Goal: Task Accomplishment & Management: Manage account settings

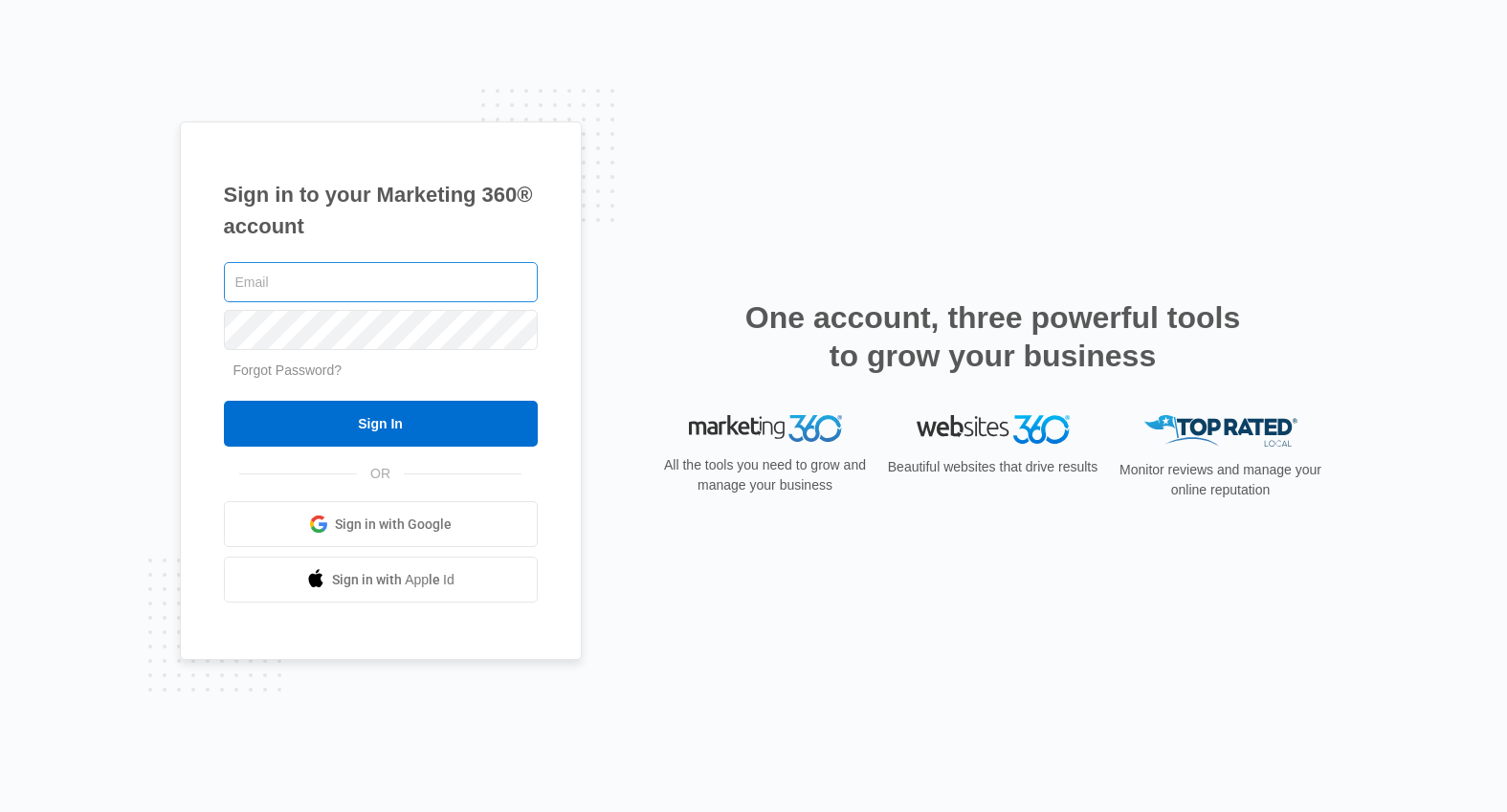
click at [317, 276] on input "text" at bounding box center [380, 282] width 314 height 40
type input "[EMAIL_ADDRESS][PERSON_NAME][DOMAIN_NAME]"
click at [224, 401] on input "Sign In" at bounding box center [380, 424] width 314 height 46
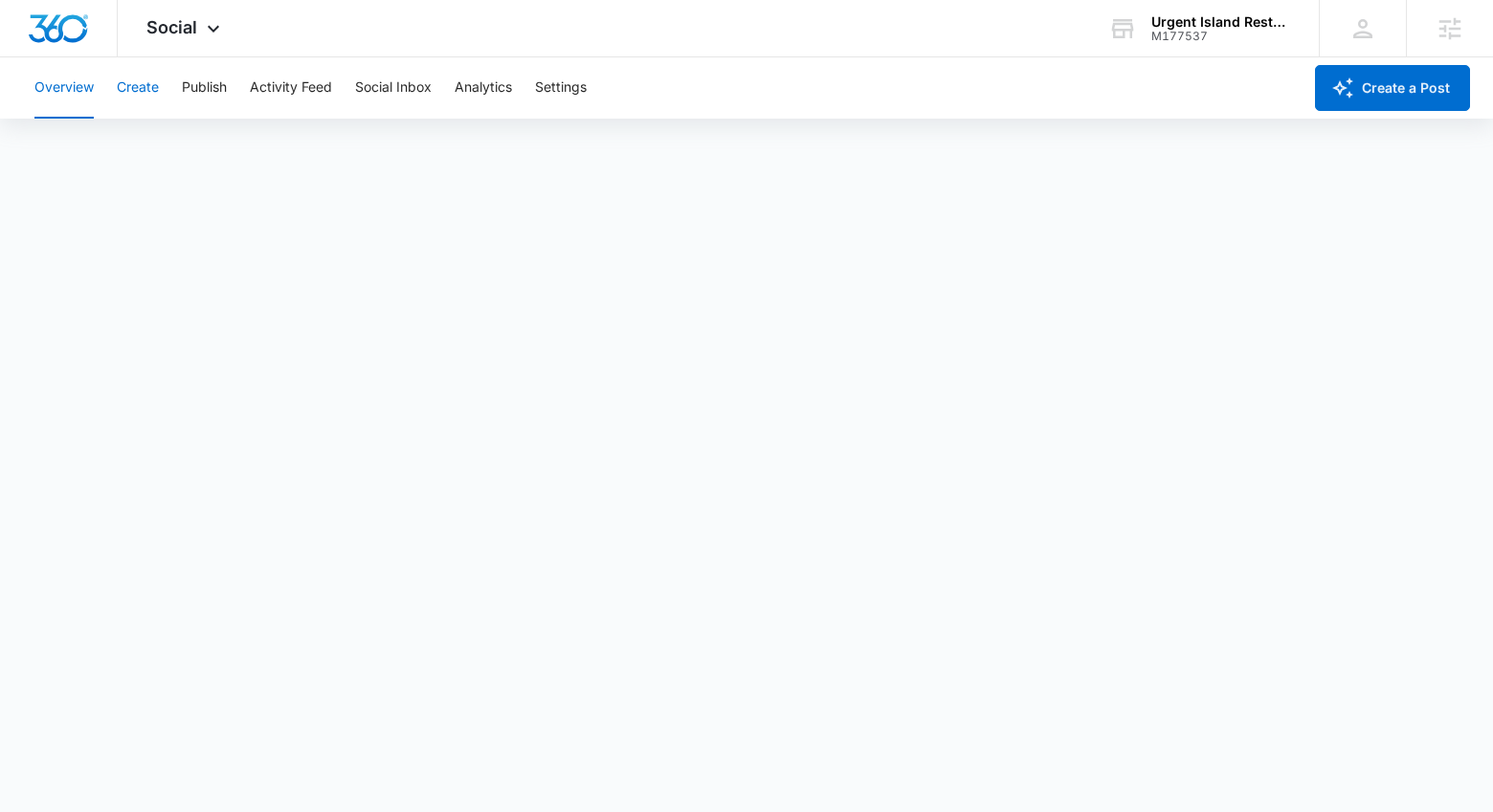
click at [132, 97] on button "Create" at bounding box center [138, 88] width 42 height 61
click at [200, 155] on button "Approvals" at bounding box center [186, 147] width 64 height 54
click at [220, 86] on button "Publish" at bounding box center [204, 88] width 45 height 61
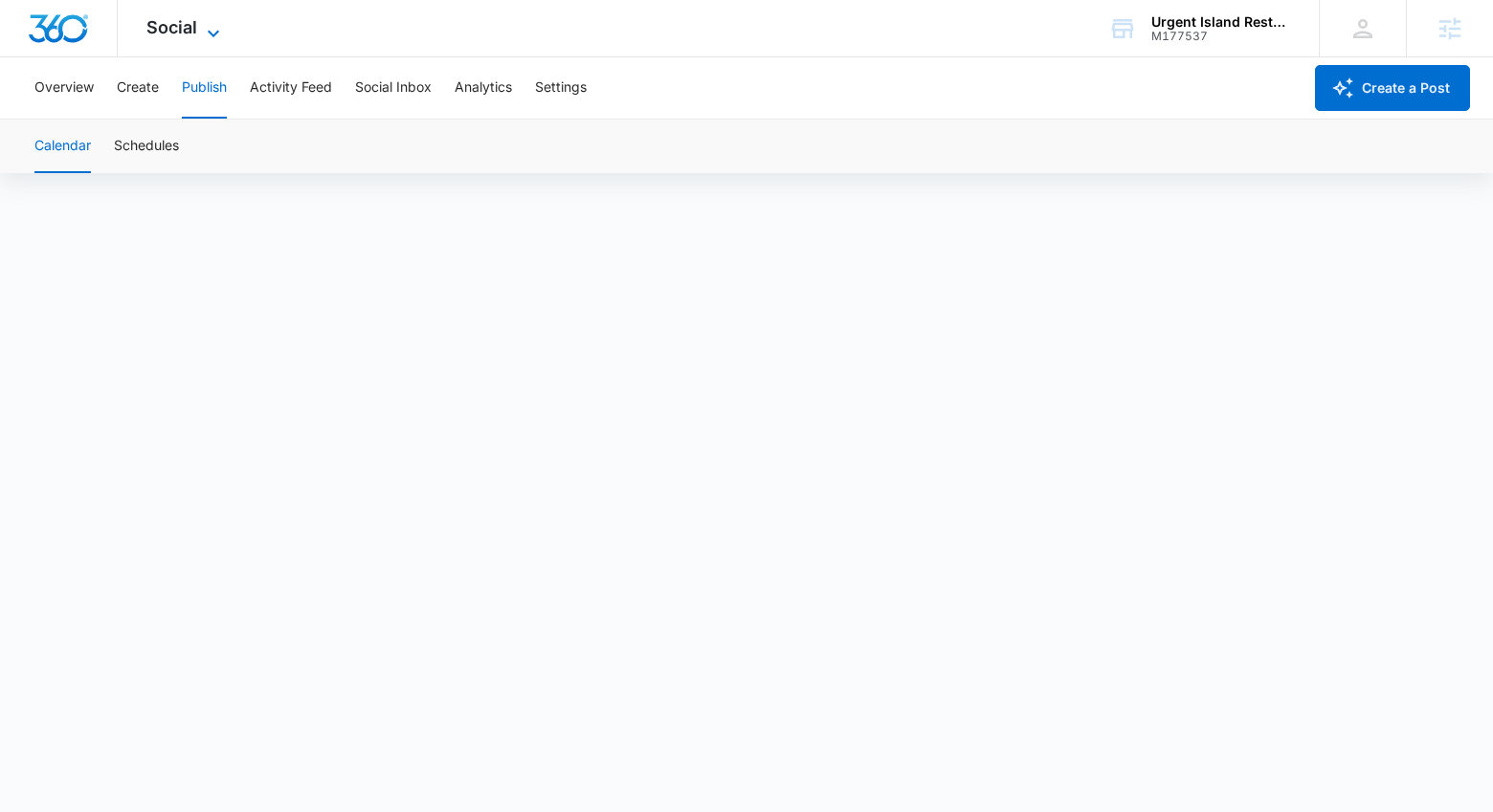
click at [207, 22] on icon at bounding box center [213, 34] width 23 height 23
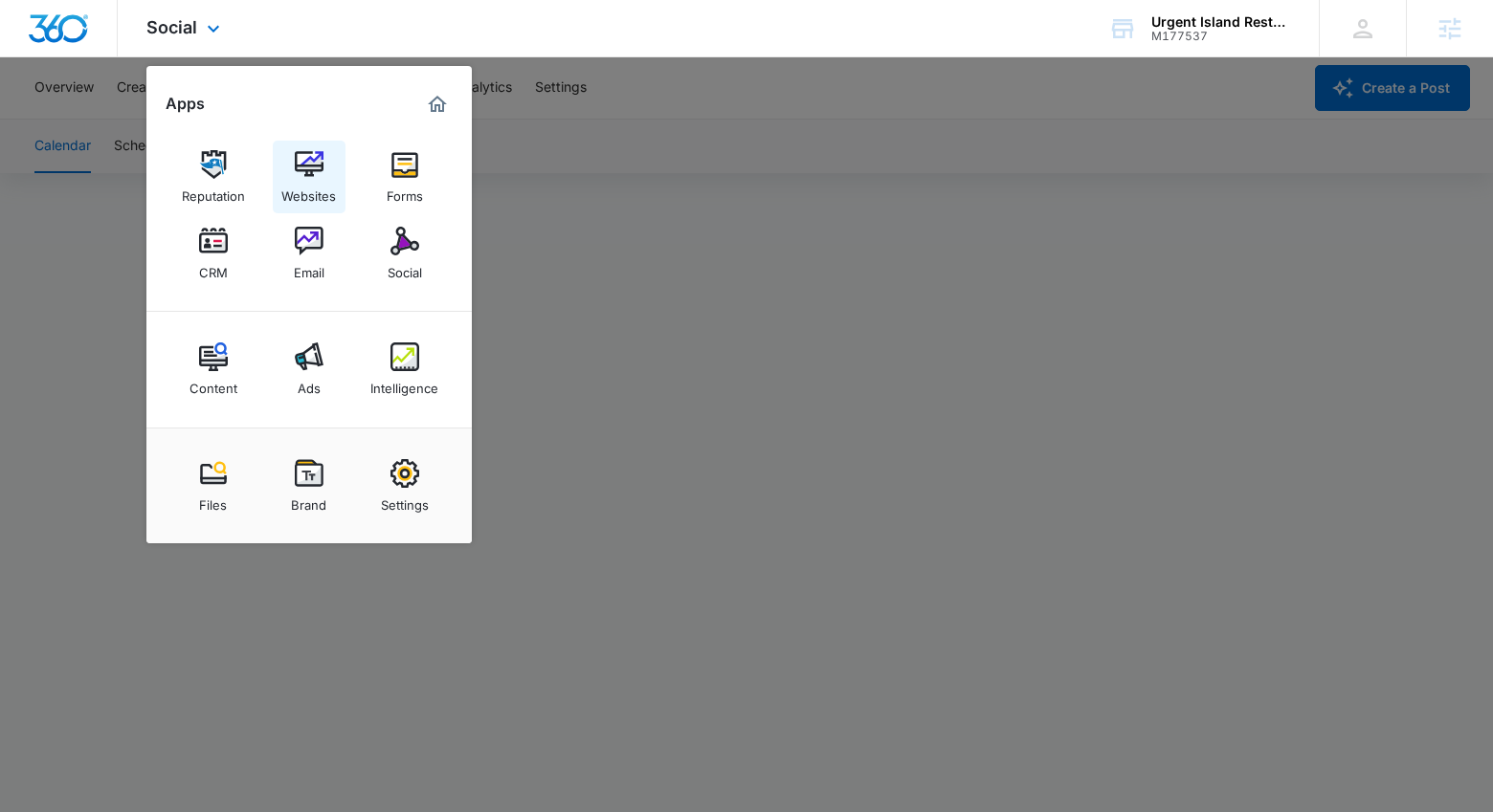
click at [295, 176] on img at bounding box center [309, 164] width 29 height 29
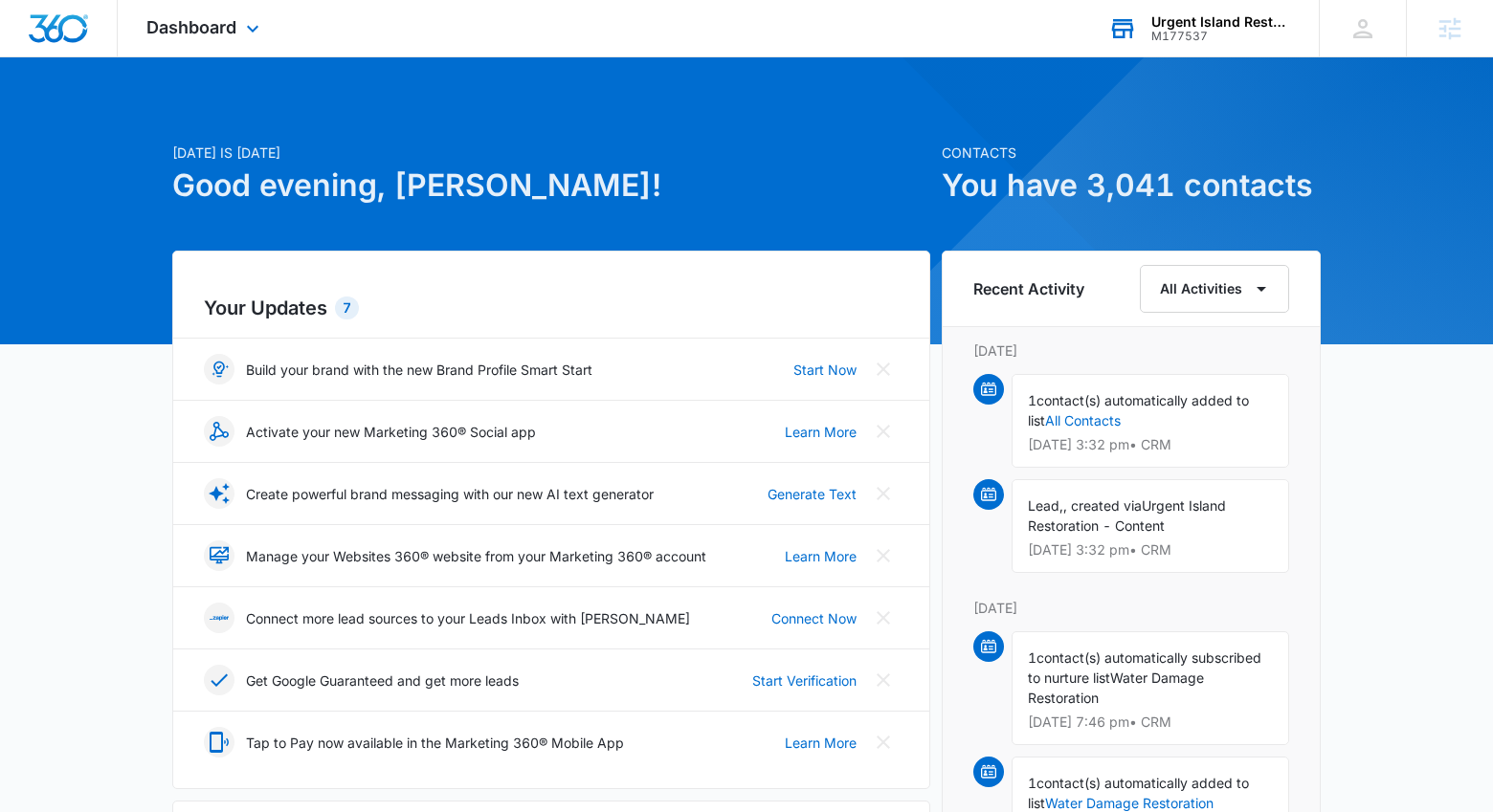
click at [1208, 46] on div "Urgent Island Restoration M177537 Your Accounts View All" at bounding box center [1198, 28] width 239 height 57
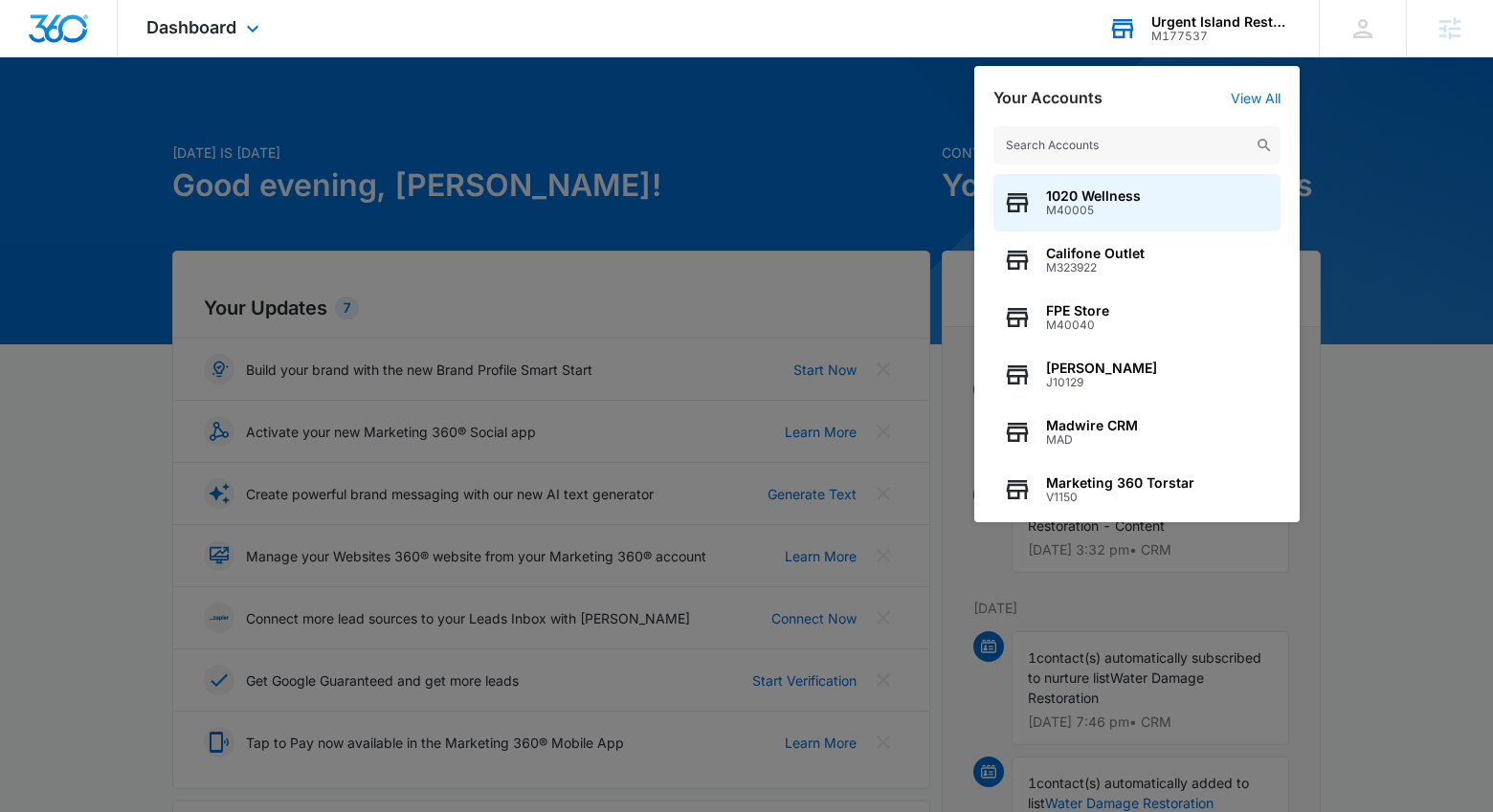
click at [1196, 141] on input "text" at bounding box center [1137, 146] width 287 height 38
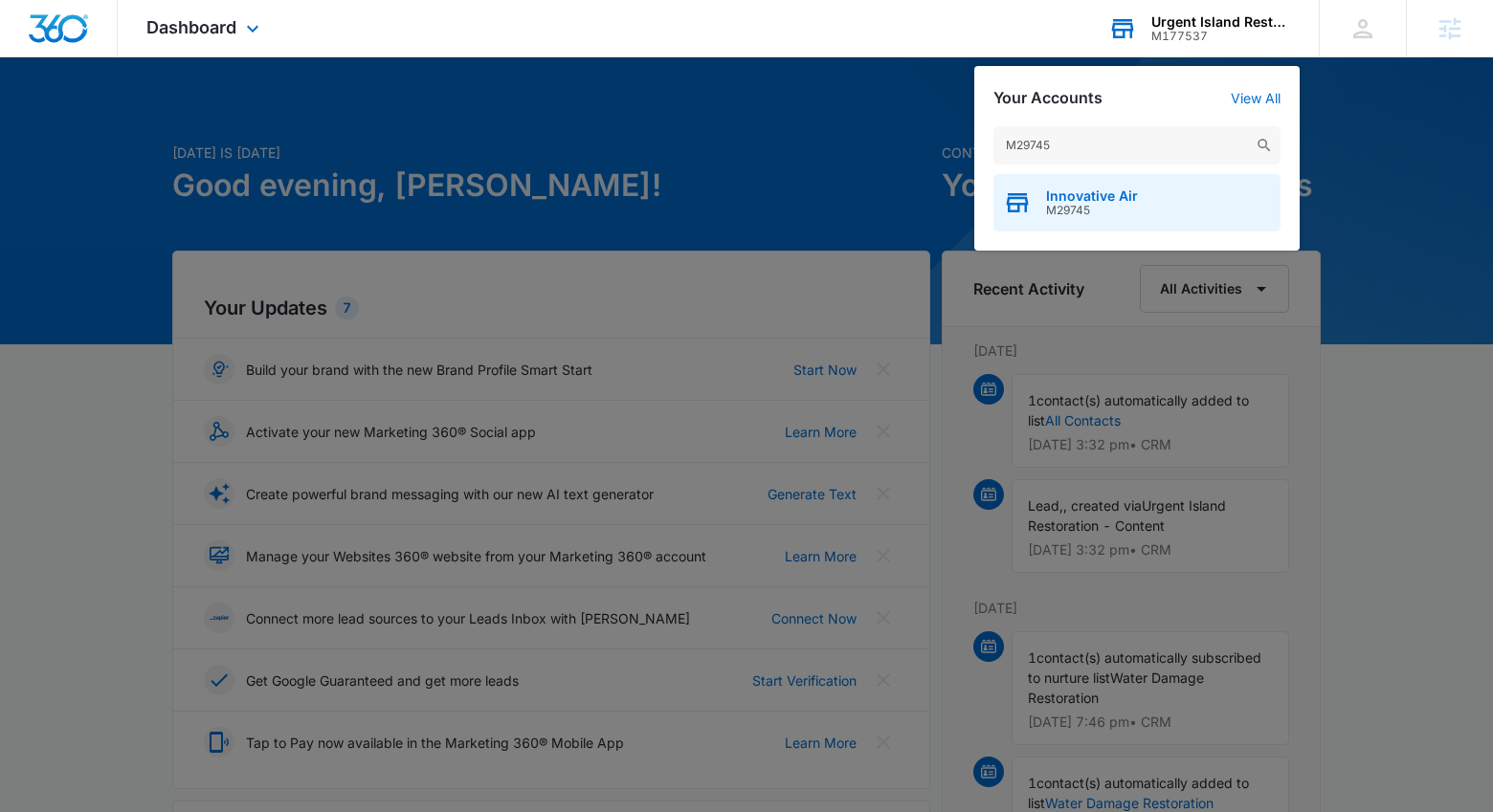
type input "M29745"
click at [1164, 196] on div "Innovative Air M29745" at bounding box center [1137, 203] width 287 height 58
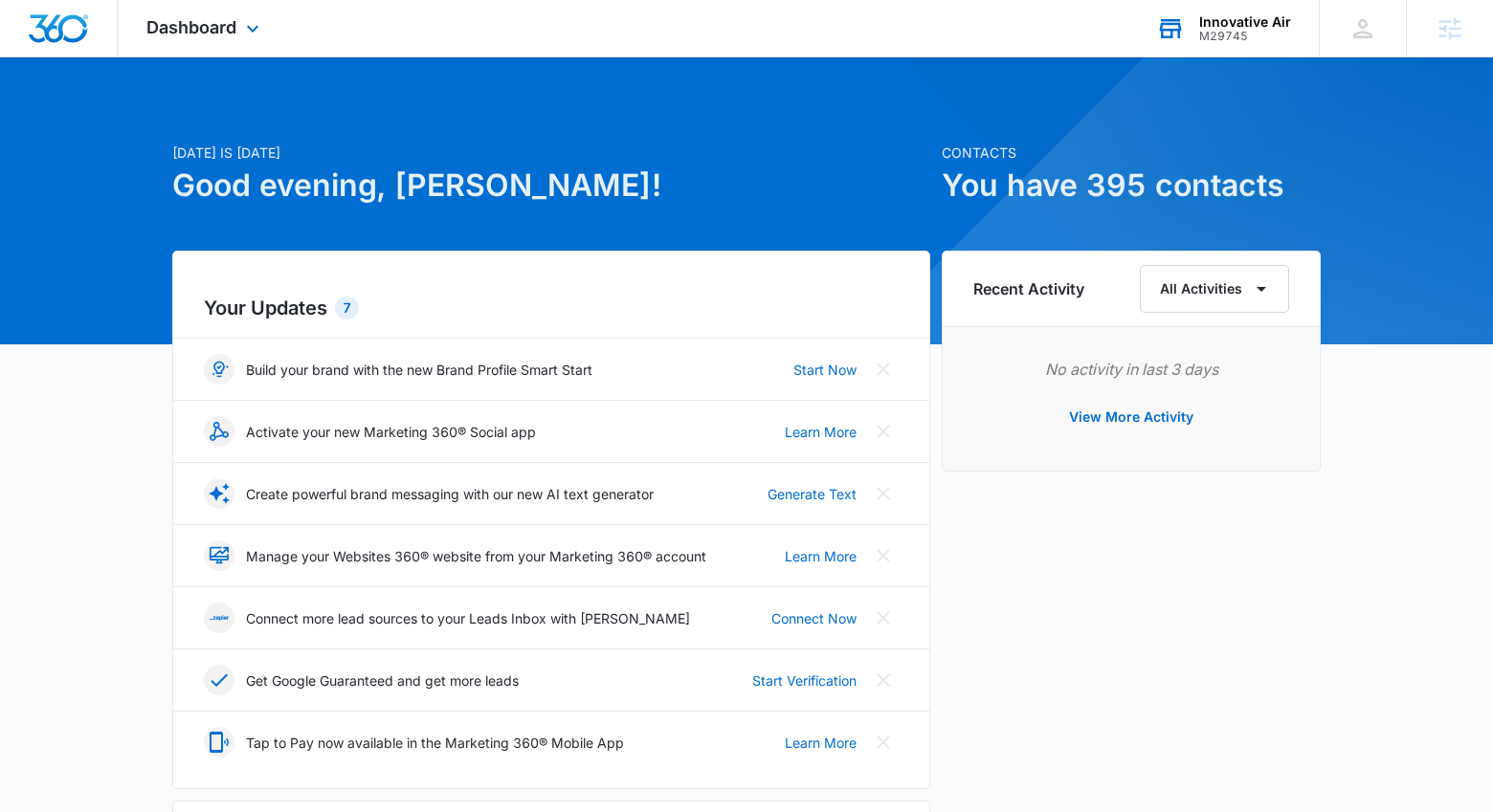
click at [236, 34] on div "Dashboard Apps Reputation Websites Forms CRM Email Social Shop Content Ads Inte…" at bounding box center [205, 28] width 175 height 57
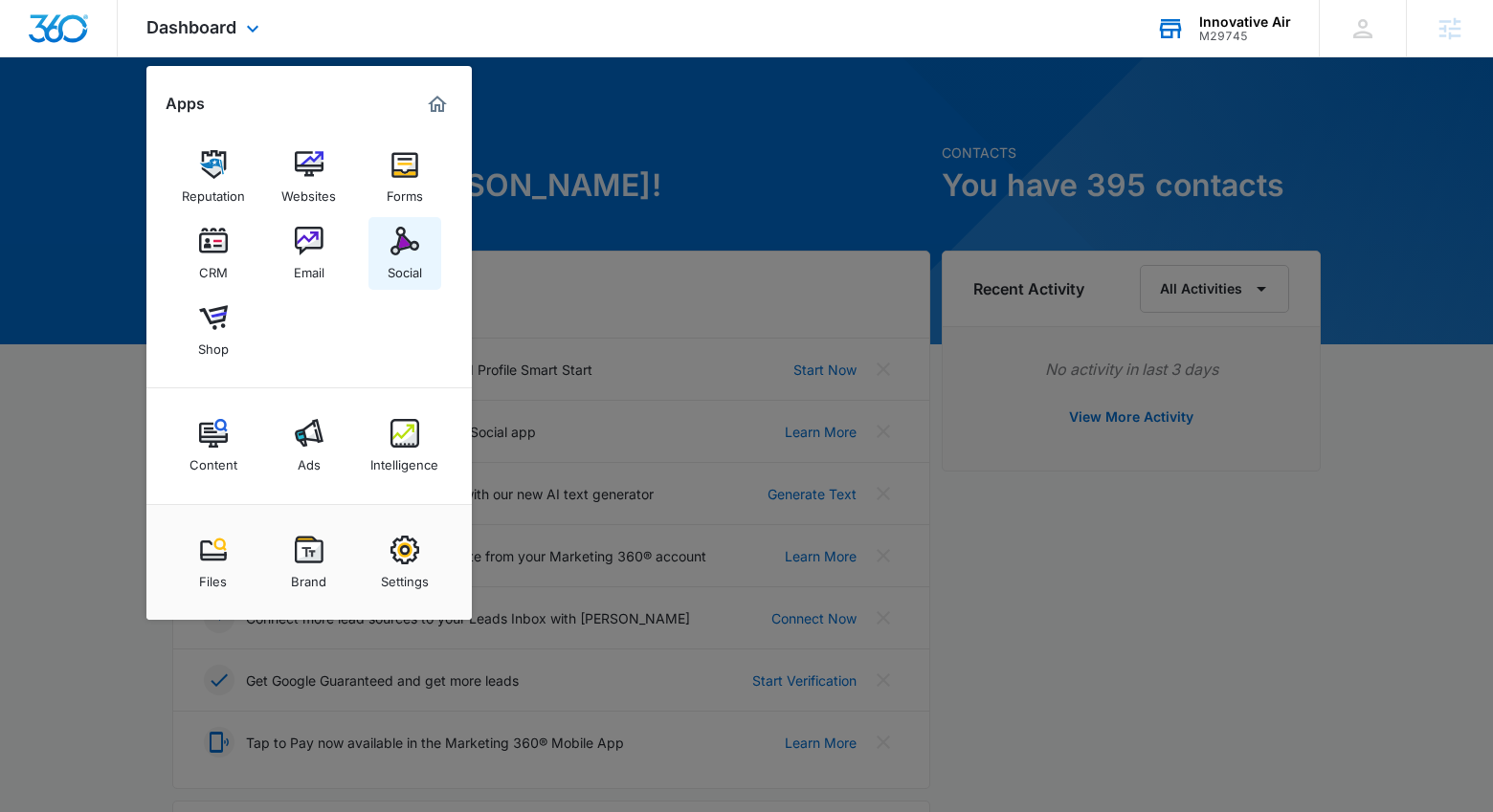
click at [401, 265] on div "Social" at bounding box center [405, 268] width 35 height 25
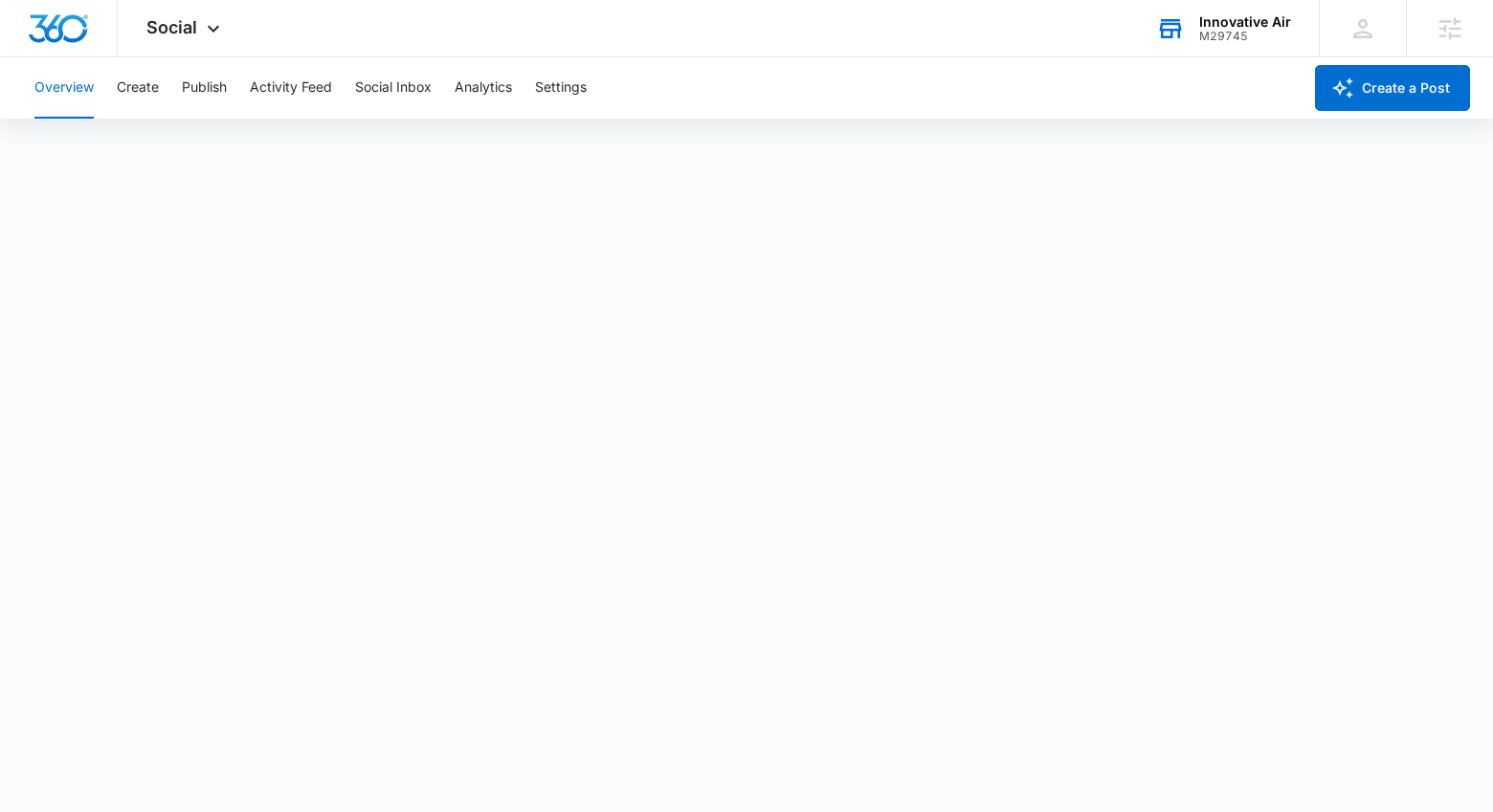
click at [166, 98] on div "Overview Create Publish Activity Feed Social Inbox Analytics Settings" at bounding box center [662, 88] width 1279 height 61
click at [154, 95] on button "Create" at bounding box center [138, 88] width 42 height 61
click at [214, 79] on button "Publish" at bounding box center [204, 88] width 45 height 61
click at [120, 98] on button "Create" at bounding box center [138, 88] width 42 height 61
click at [211, 143] on button "Approvals" at bounding box center [186, 147] width 64 height 54
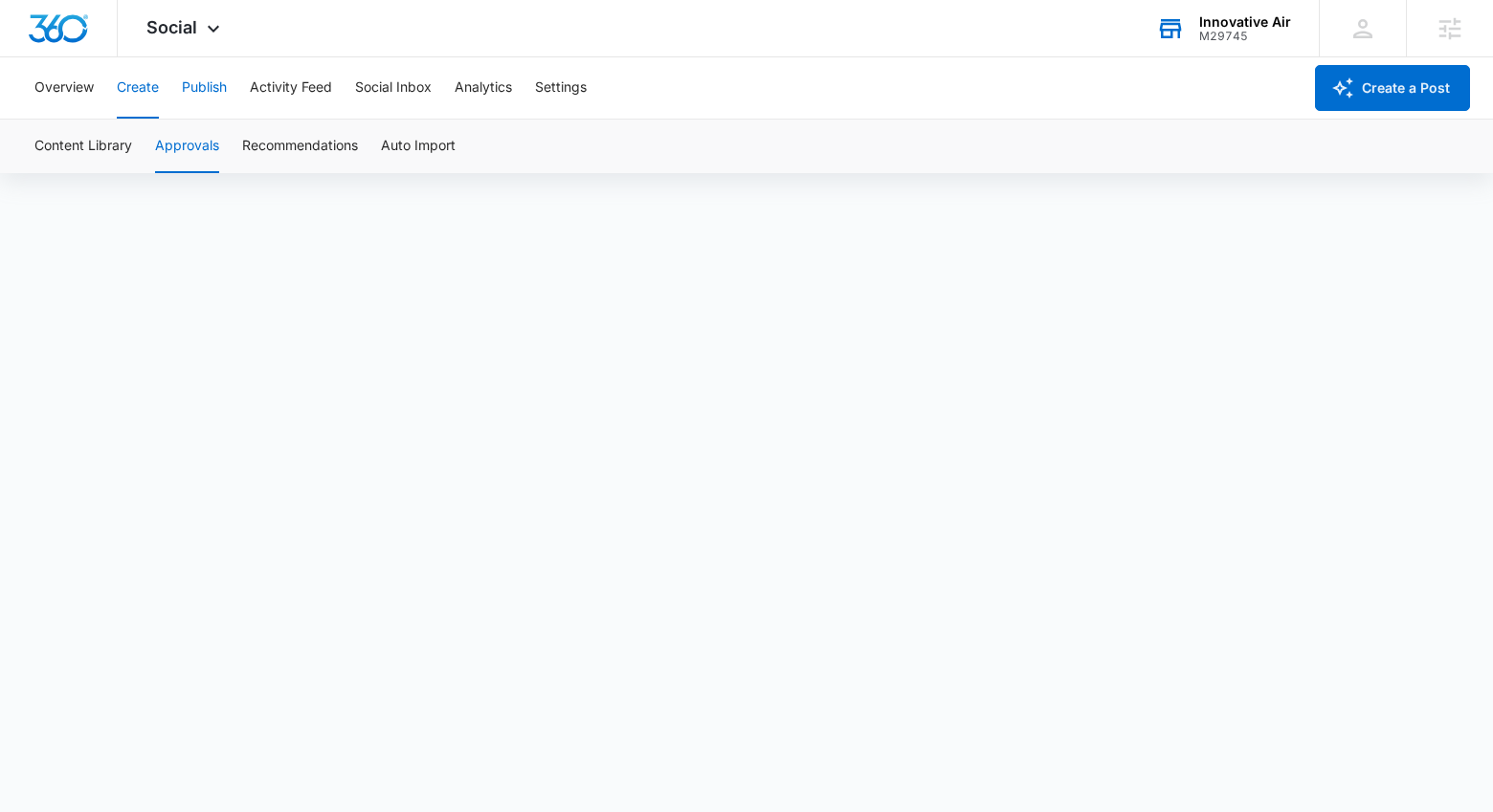
click at [195, 94] on button "Publish" at bounding box center [204, 88] width 45 height 61
click at [1358, 39] on icon at bounding box center [1362, 29] width 29 height 29
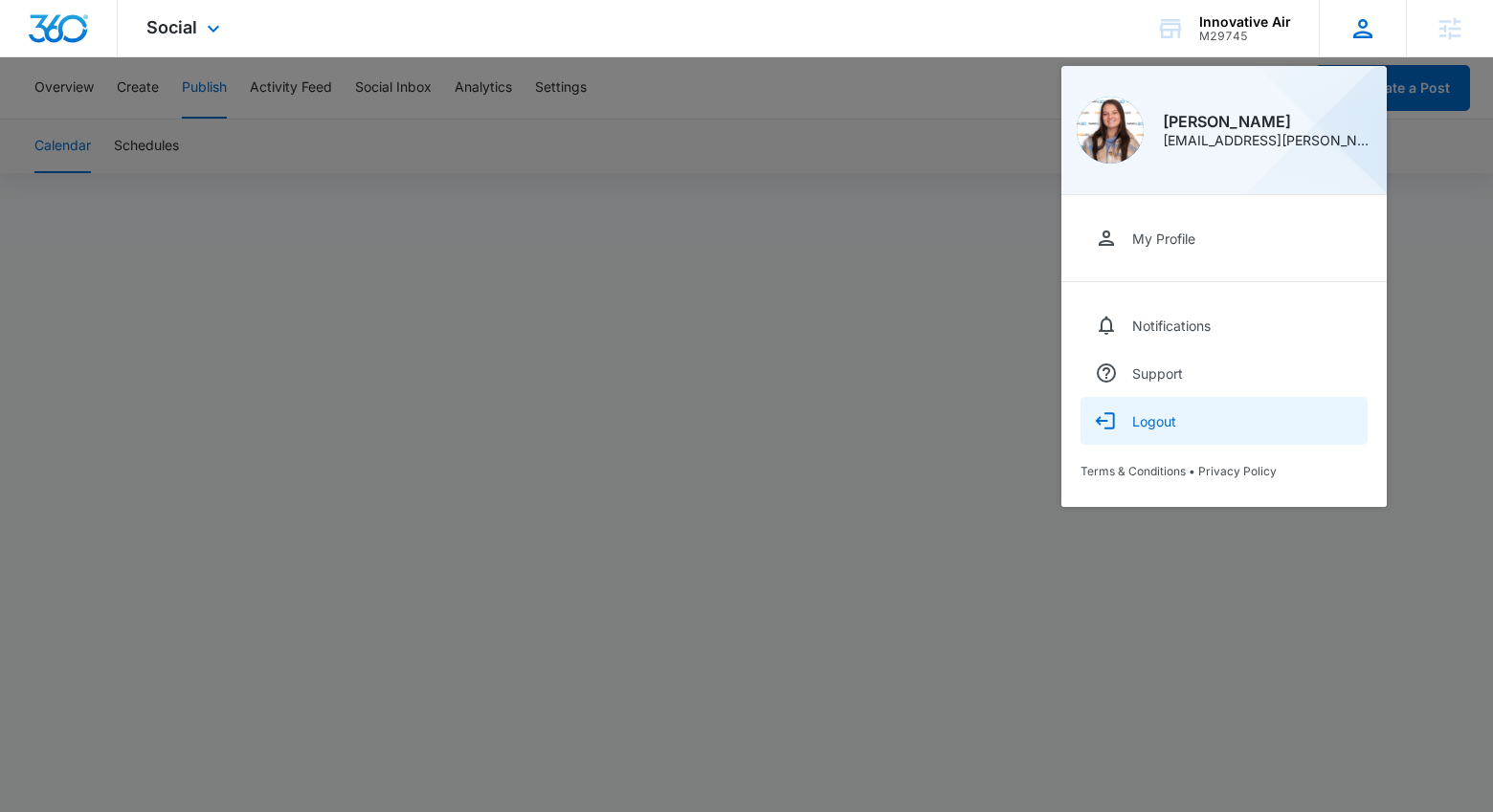
click at [1187, 418] on button "Logout" at bounding box center [1223, 421] width 287 height 48
